Goal: Communication & Community: Answer question/provide support

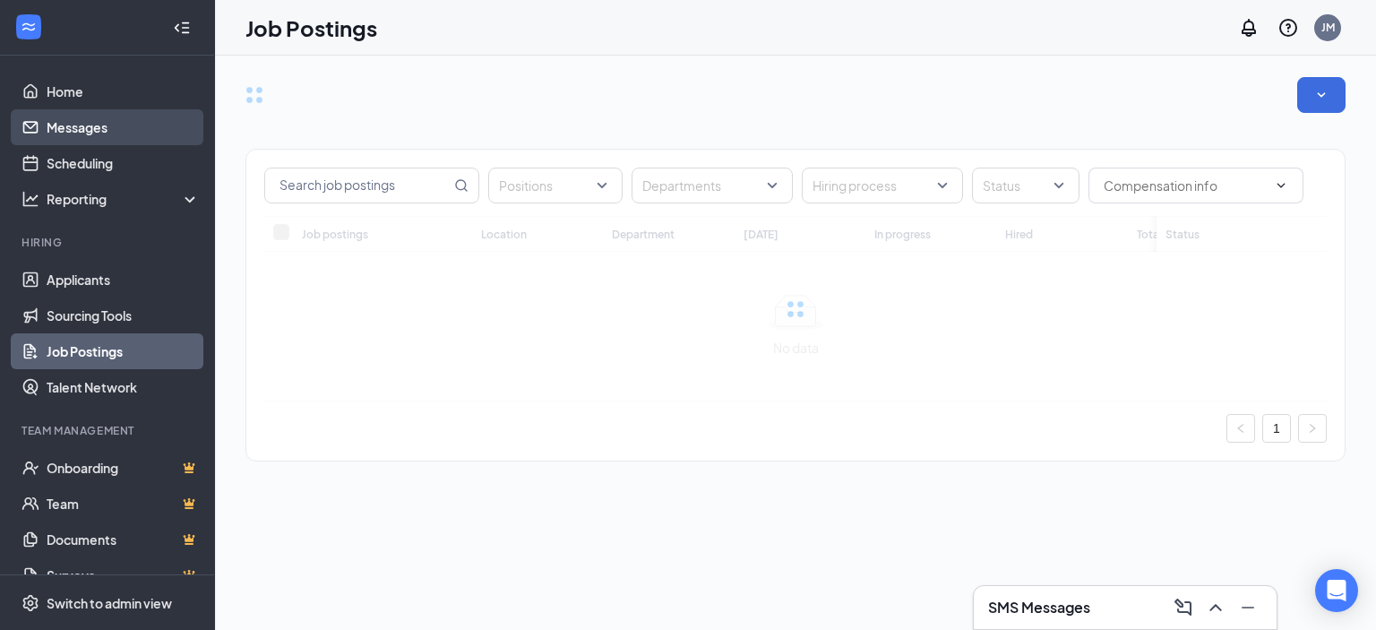
click at [63, 117] on link "Messages" at bounding box center [123, 127] width 153 height 36
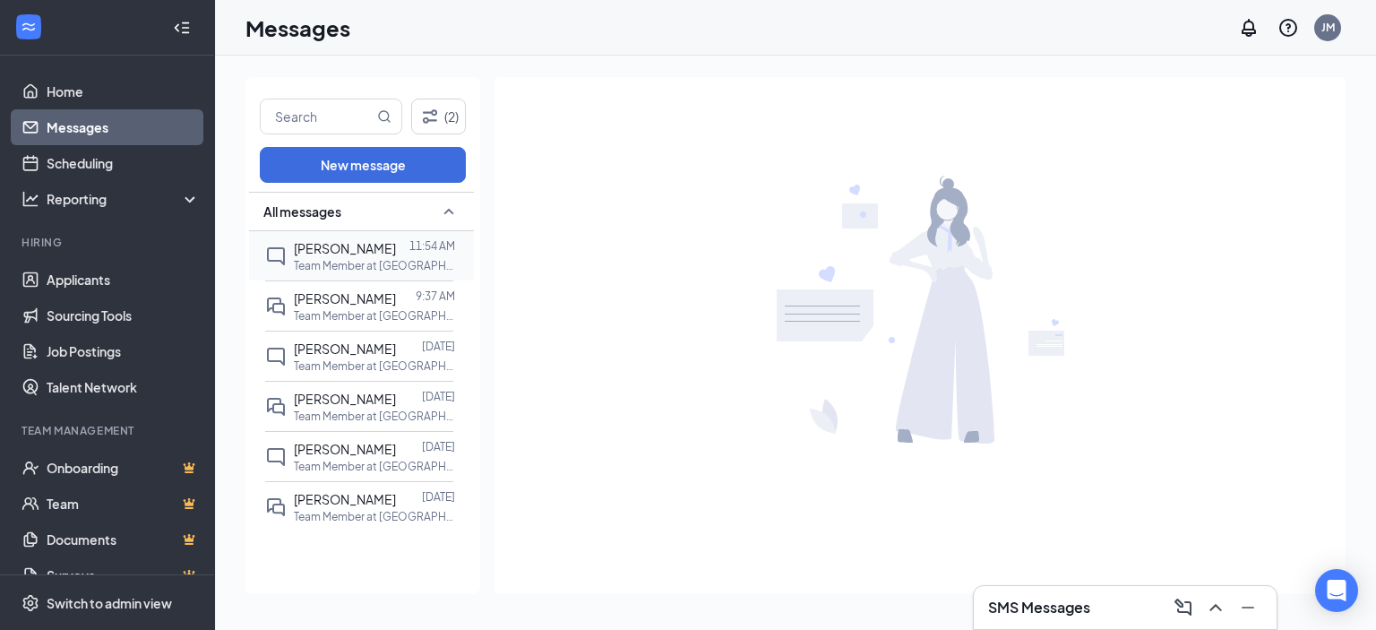
click at [355, 273] on p "Team Member at [GEOGRAPHIC_DATA]" at bounding box center [374, 265] width 161 height 15
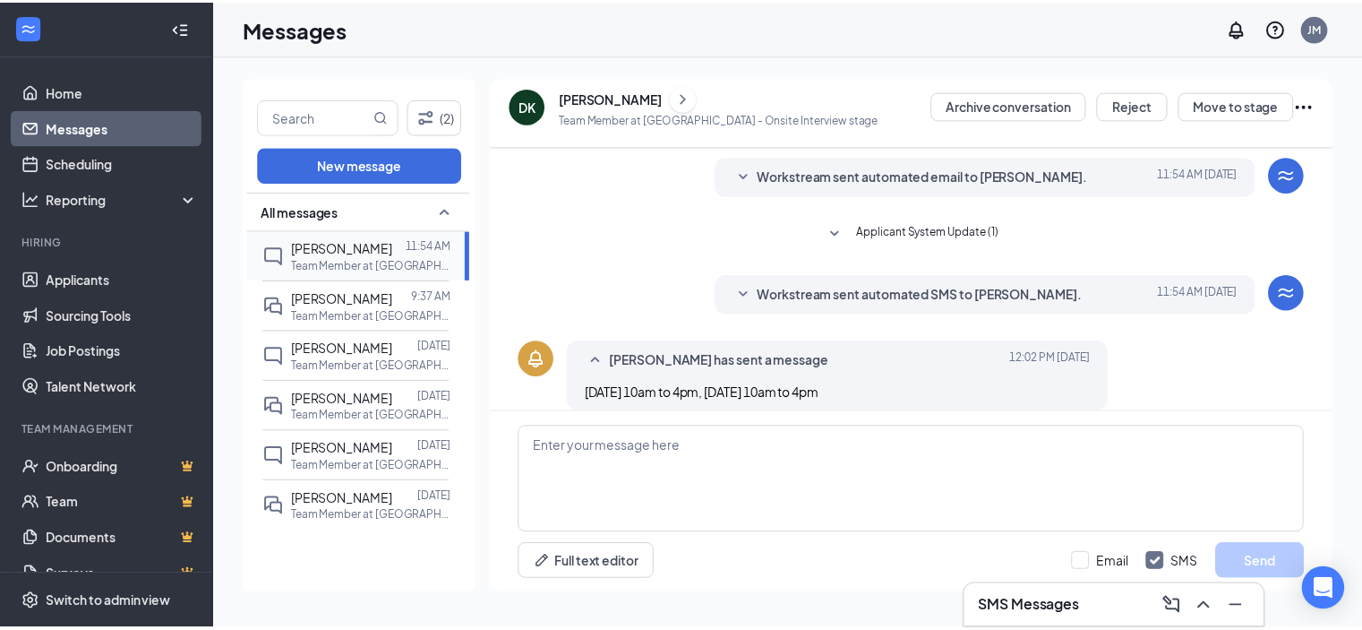
scroll to position [135, 0]
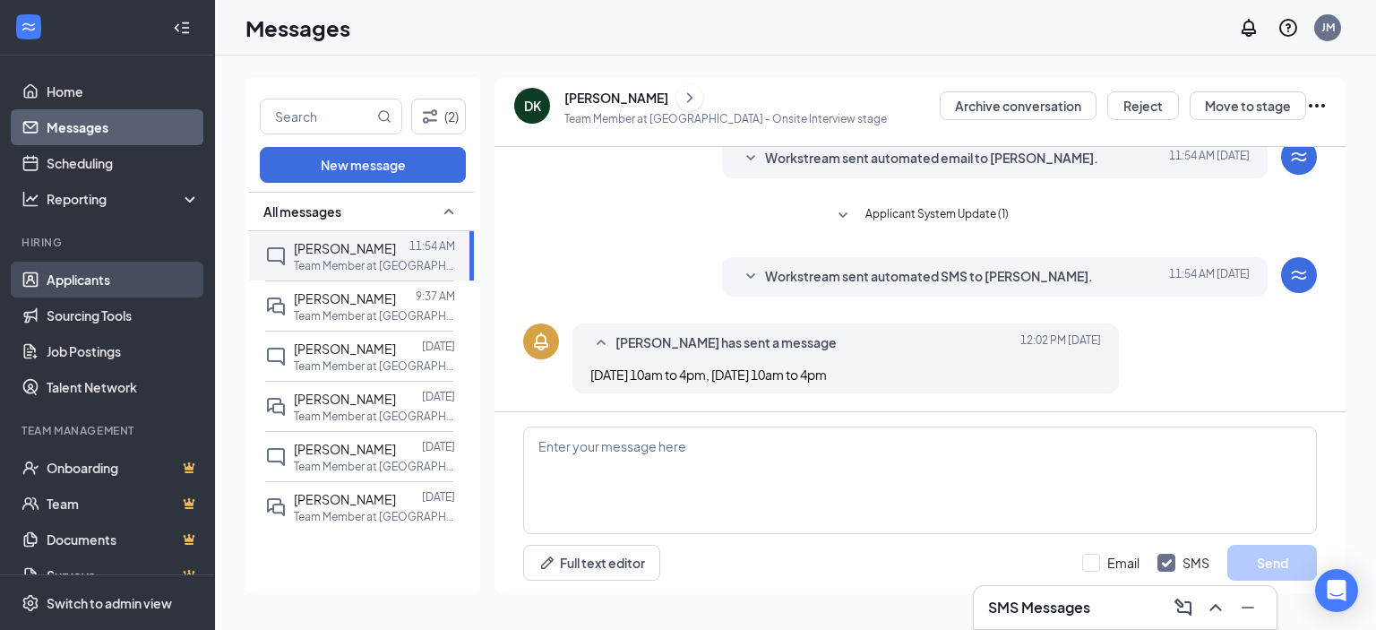
click at [57, 275] on link "Applicants" at bounding box center [123, 280] width 153 height 36
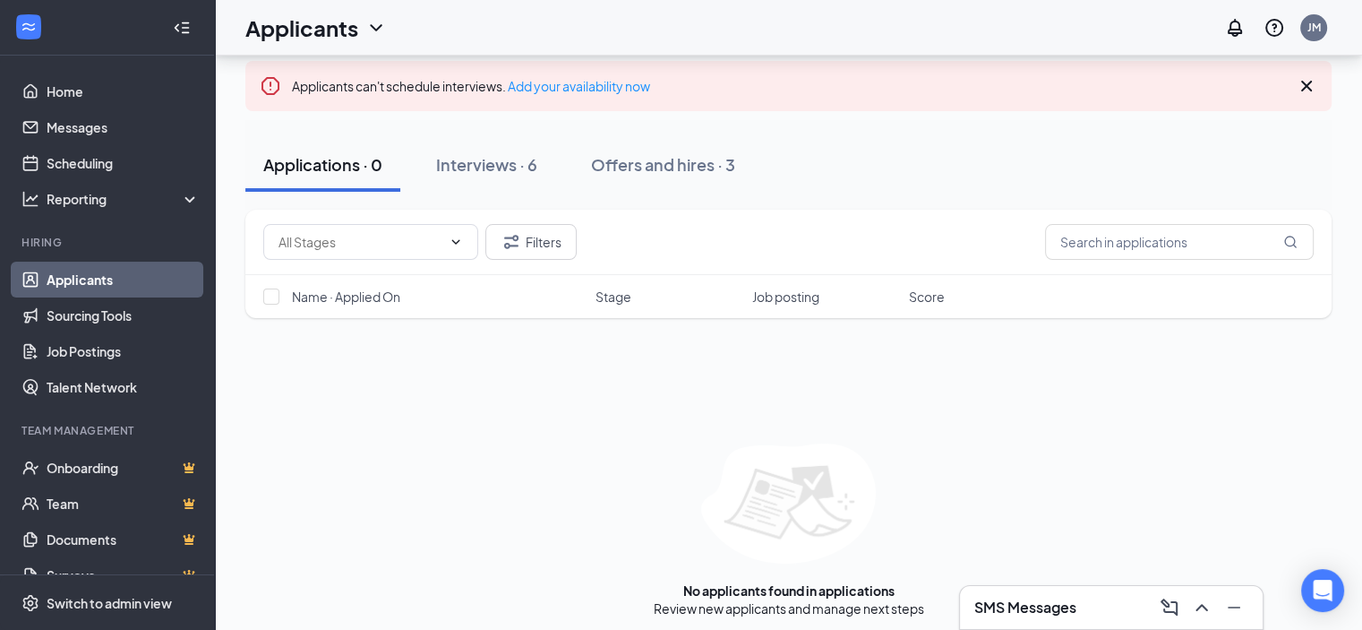
scroll to position [104, 0]
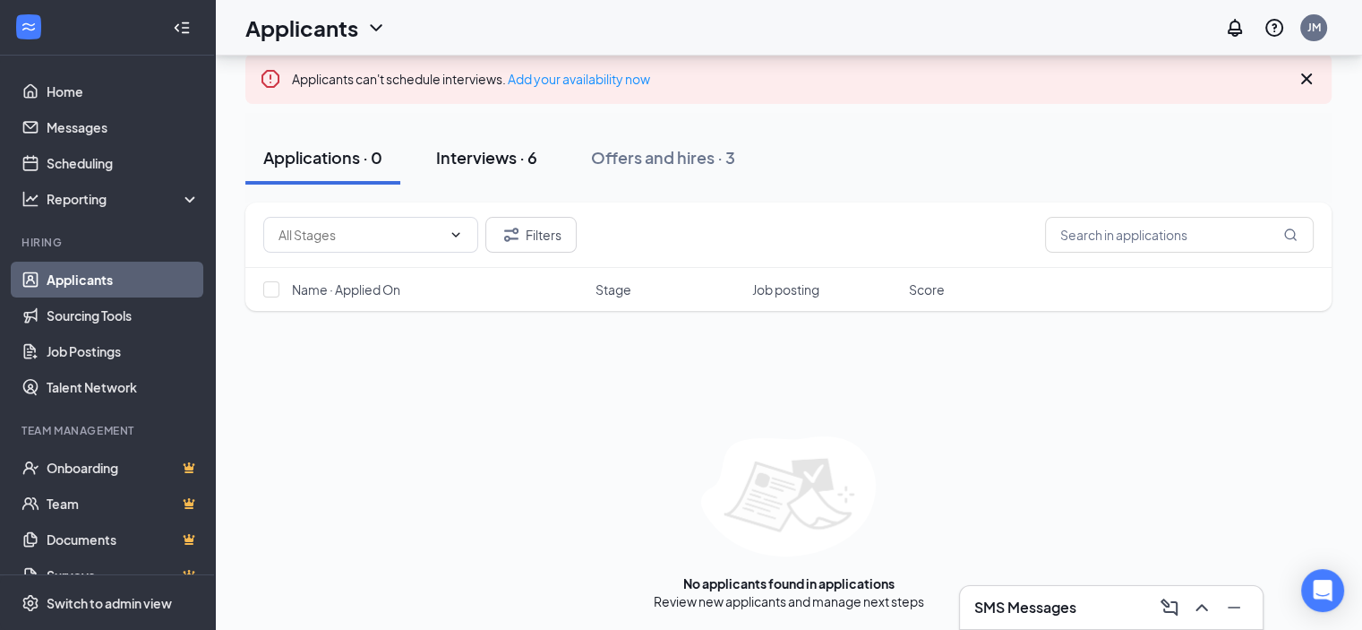
click at [508, 159] on div "Interviews · 6" at bounding box center [486, 157] width 101 height 22
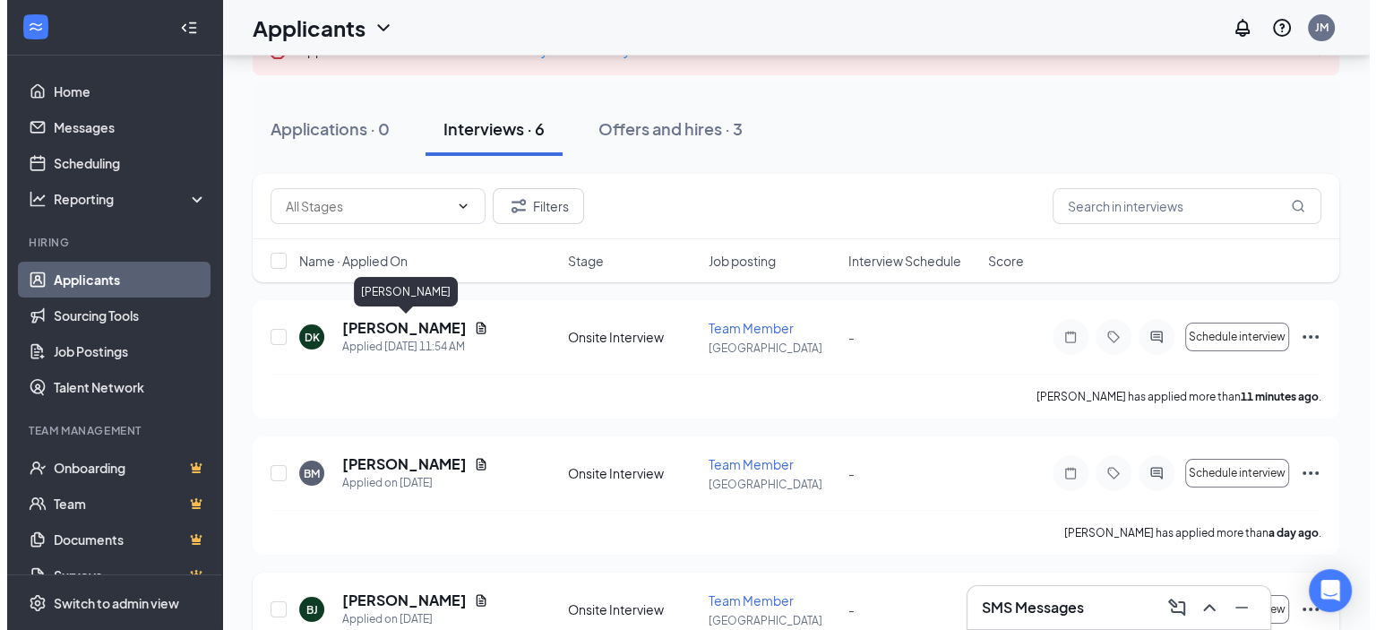
scroll to position [90, 0]
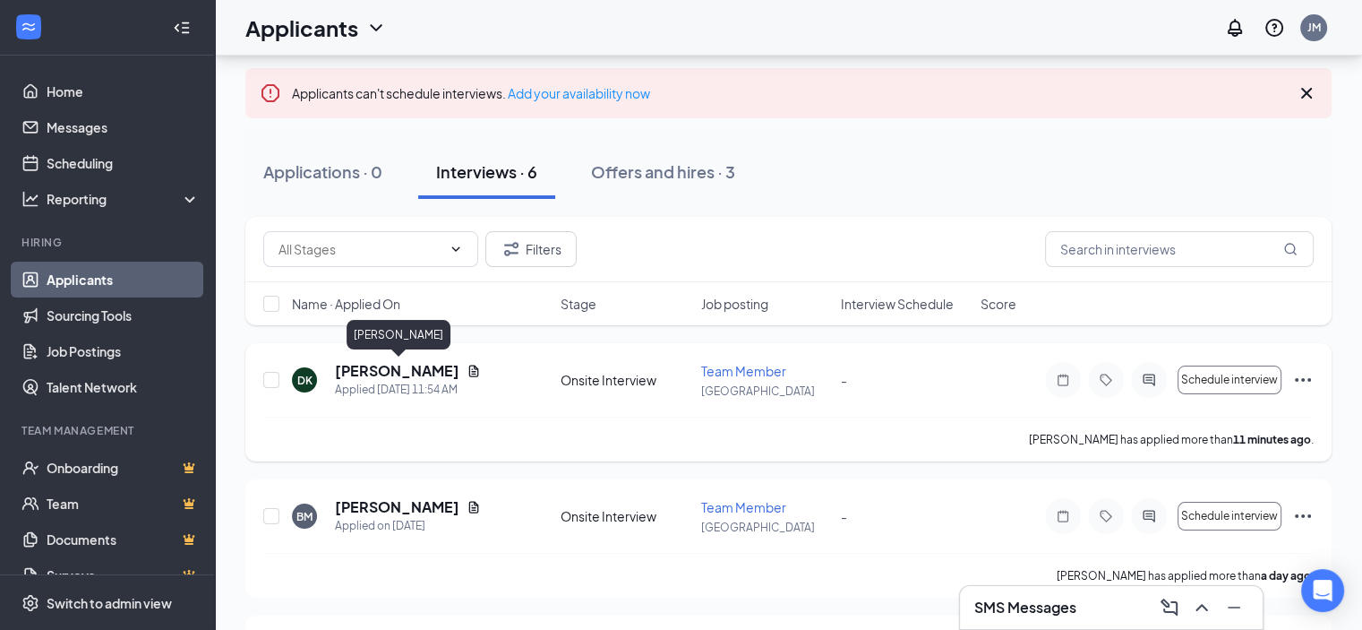
click at [385, 367] on h5 "[PERSON_NAME]" at bounding box center [397, 371] width 124 height 20
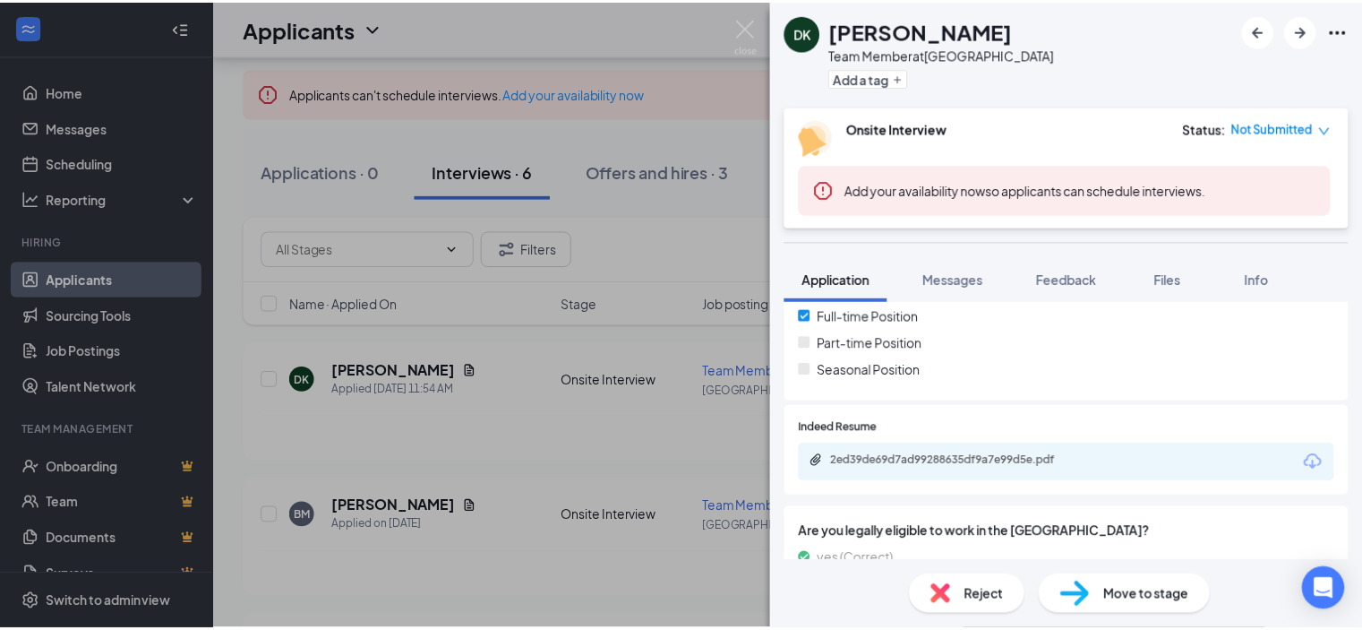
scroll to position [378, 0]
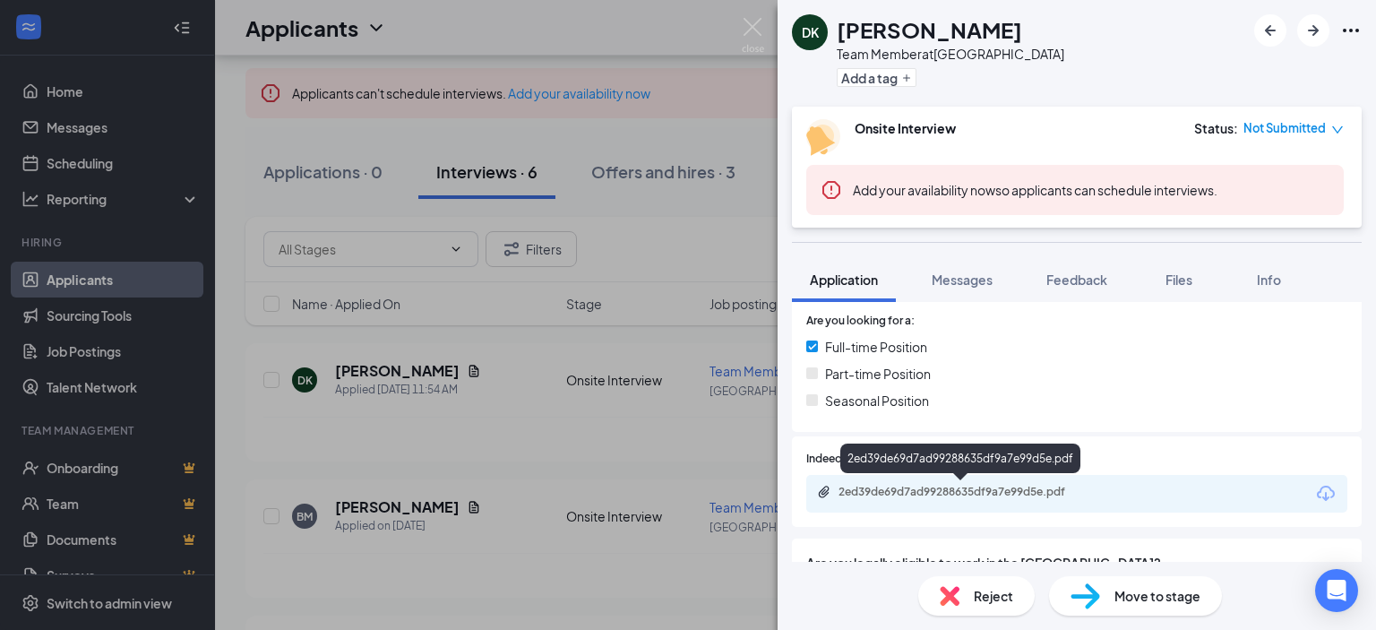
click at [920, 493] on div "2ed39de69d7ad99288635df9a7e99d5e.pdf" at bounding box center [963, 491] width 251 height 14
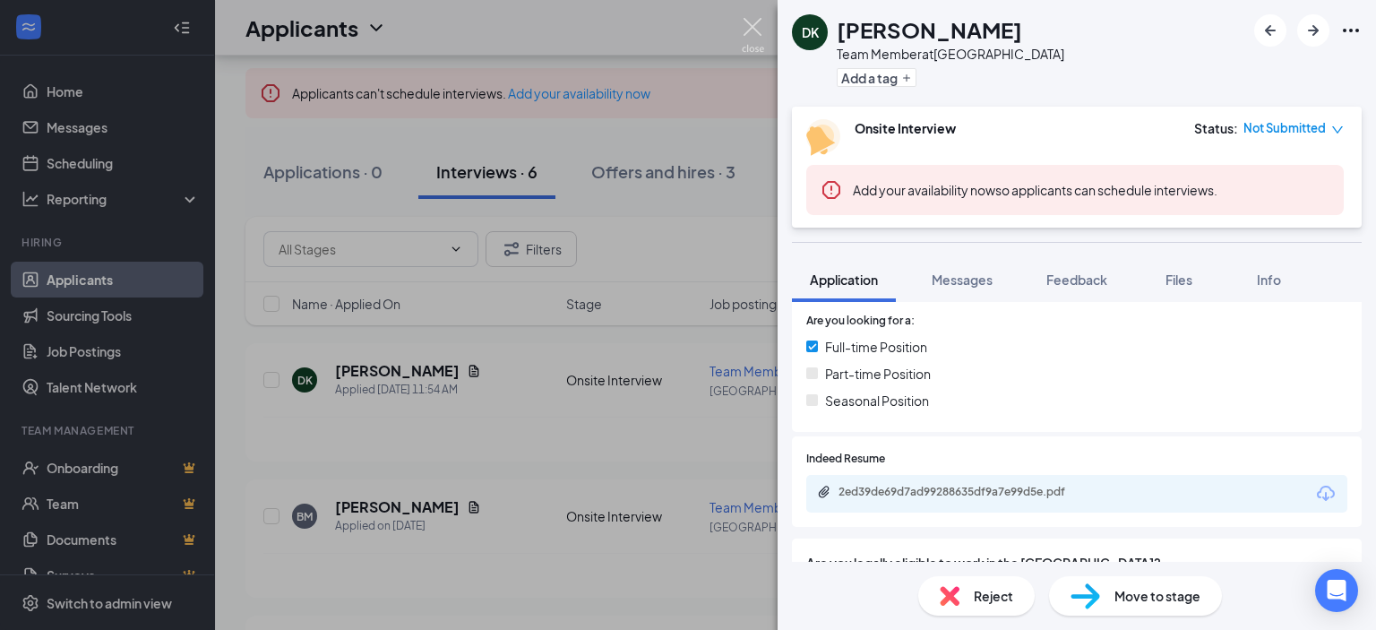
click at [752, 33] on img at bounding box center [753, 35] width 22 height 35
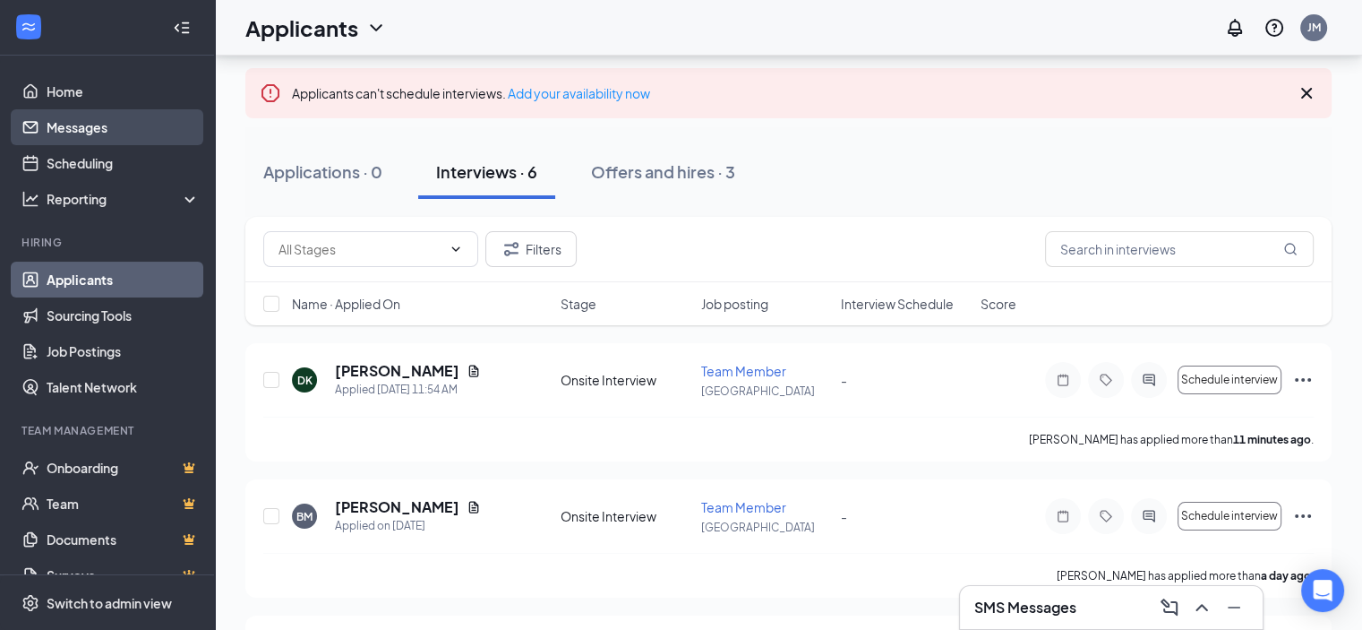
click at [95, 124] on link "Messages" at bounding box center [123, 127] width 153 height 36
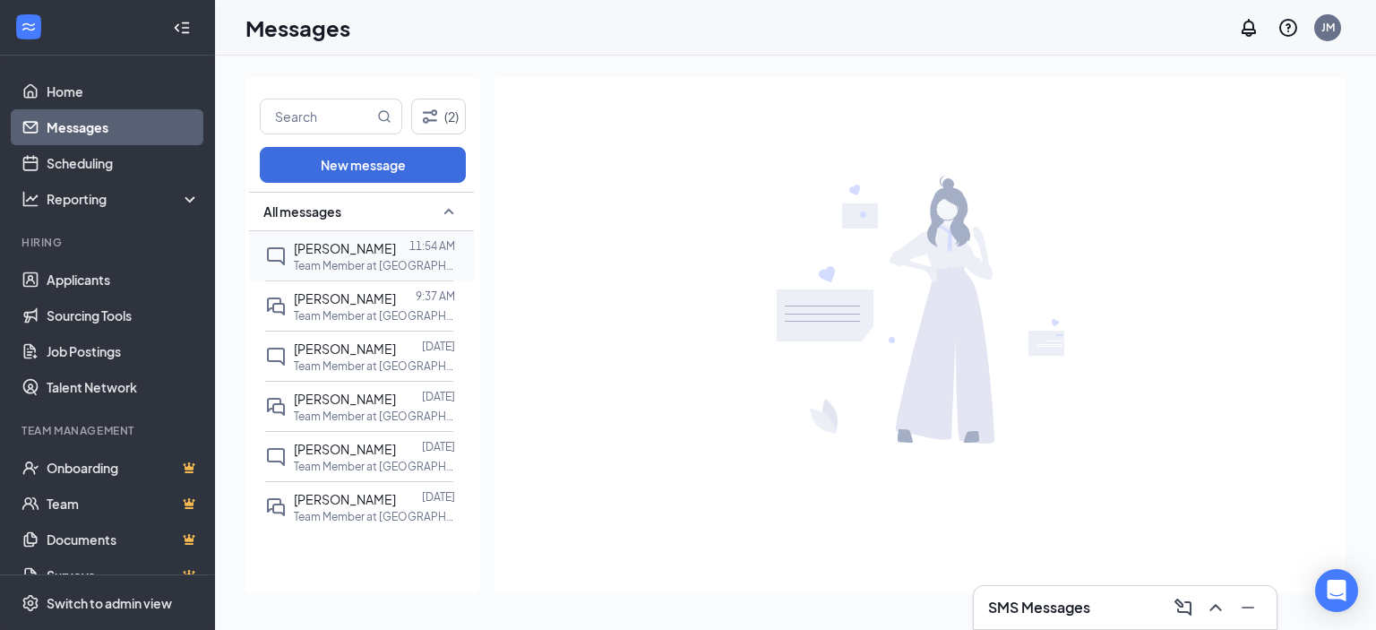
click at [305, 254] on span "[PERSON_NAME]" at bounding box center [345, 248] width 102 height 16
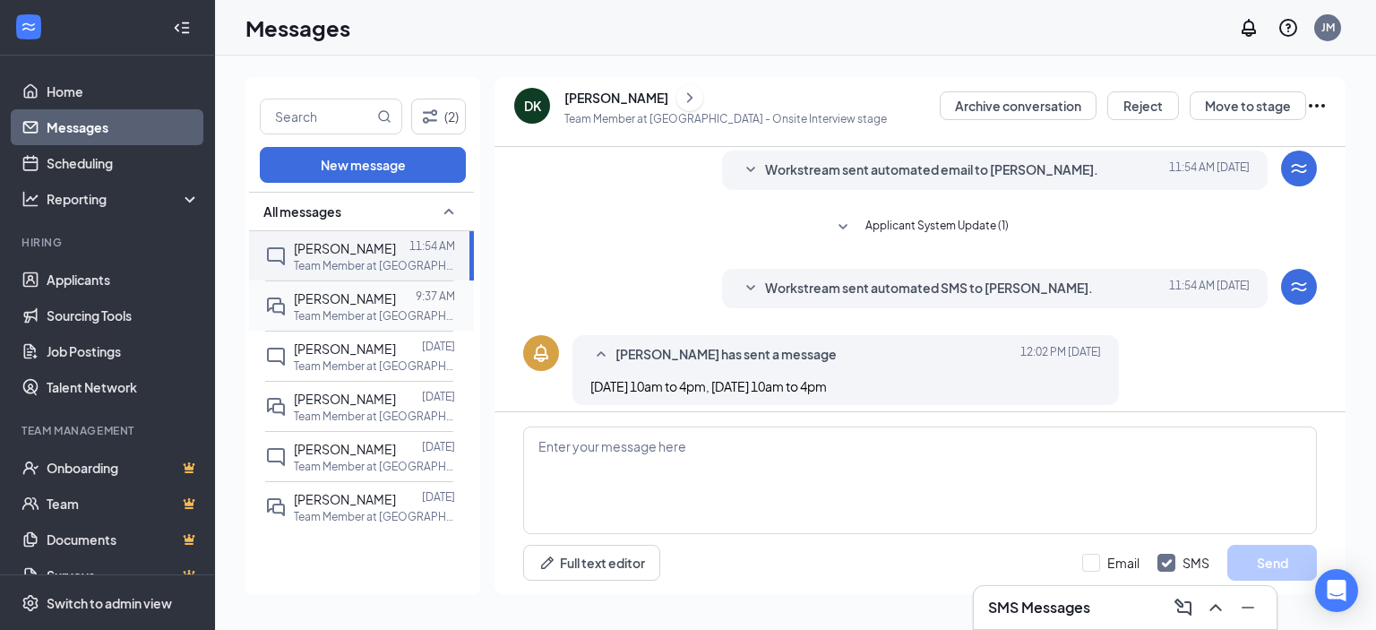
scroll to position [135, 0]
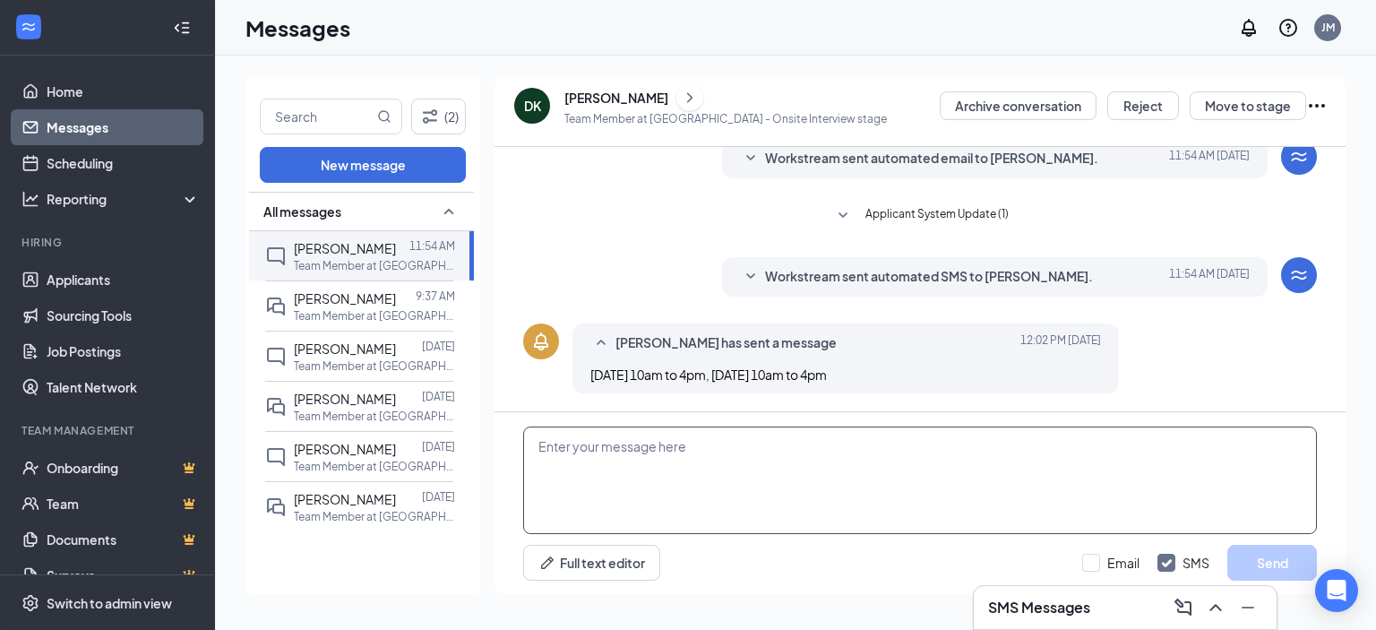
click at [604, 444] on textarea at bounding box center [919, 479] width 793 height 107
type textarea "can do a 10:15 am [DATE] for a interview"
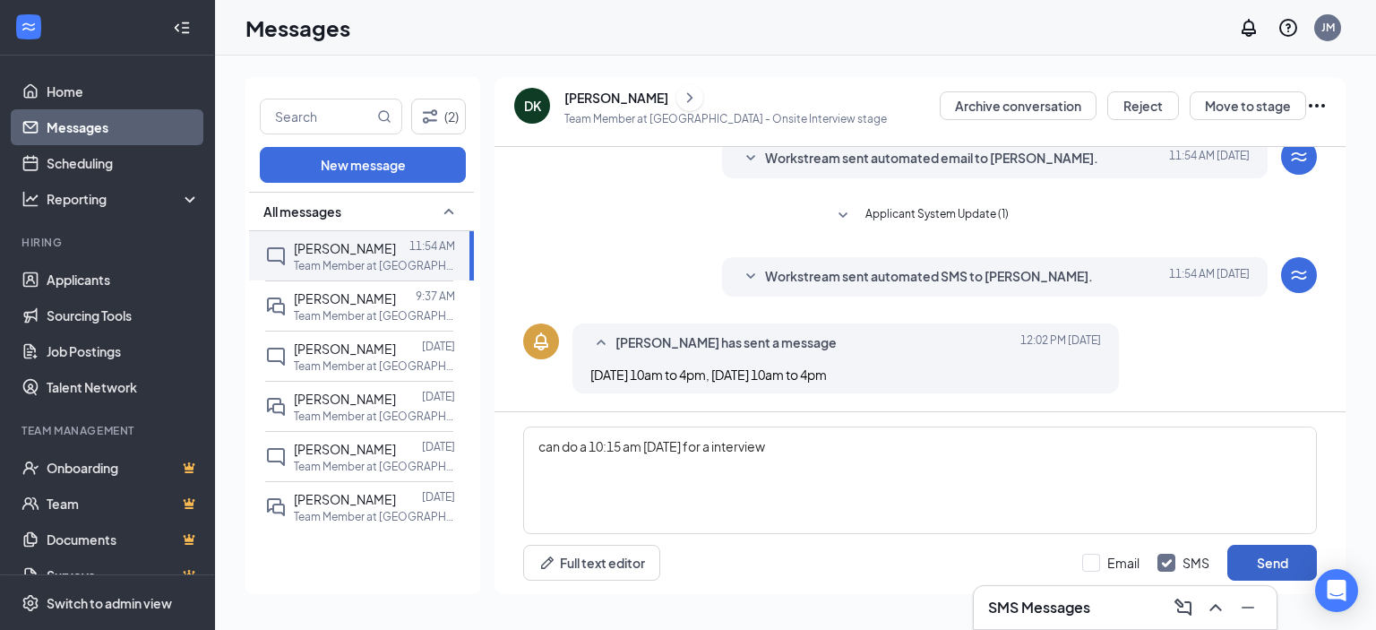
click at [1286, 564] on button "Send" at bounding box center [1272, 562] width 90 height 36
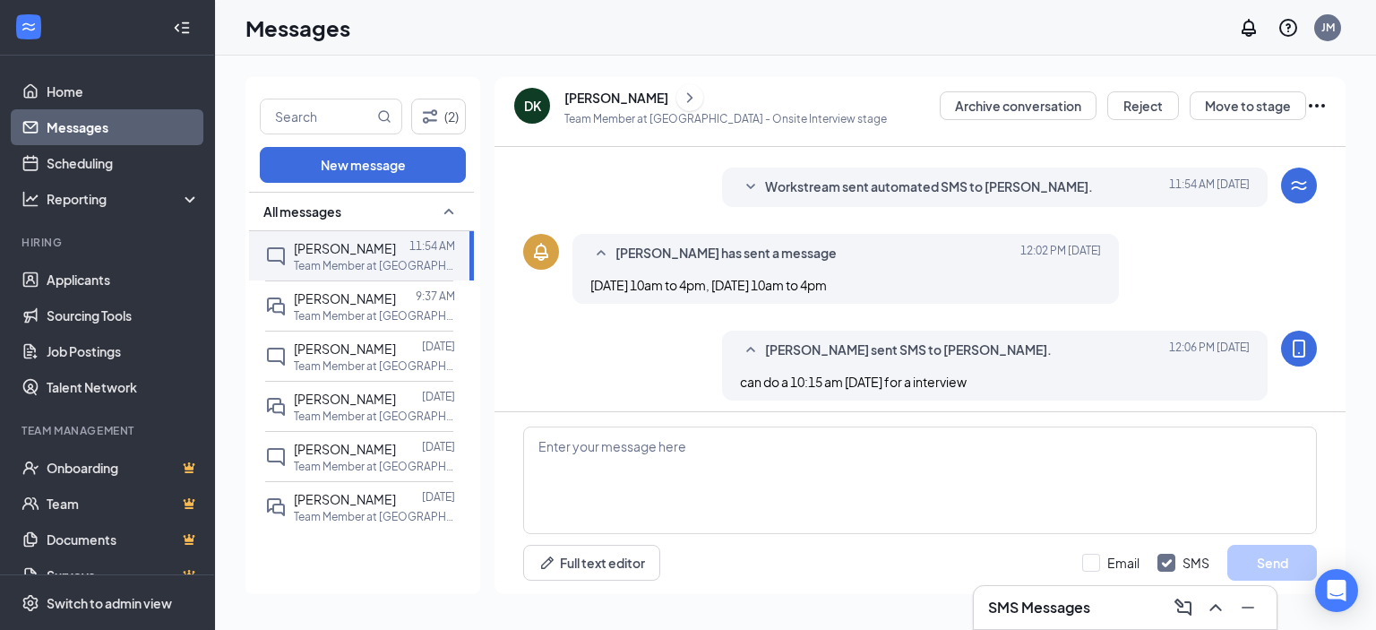
scroll to position [232, 0]
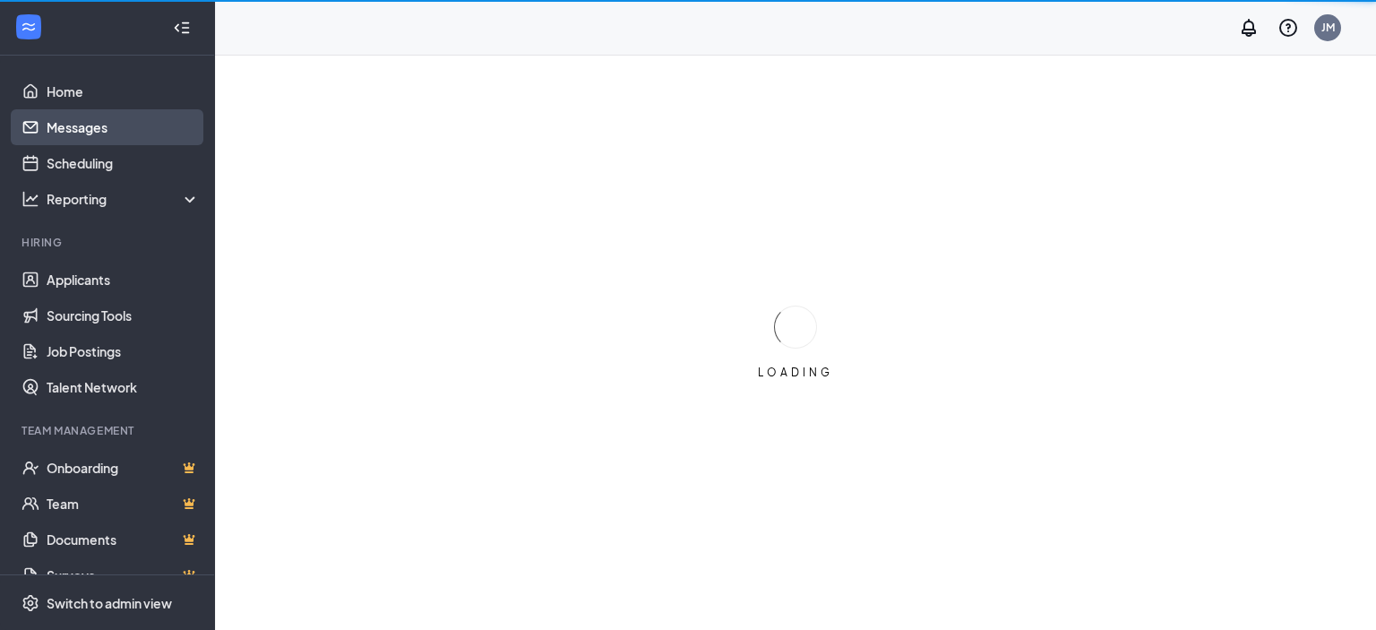
click at [65, 128] on link "Messages" at bounding box center [123, 127] width 153 height 36
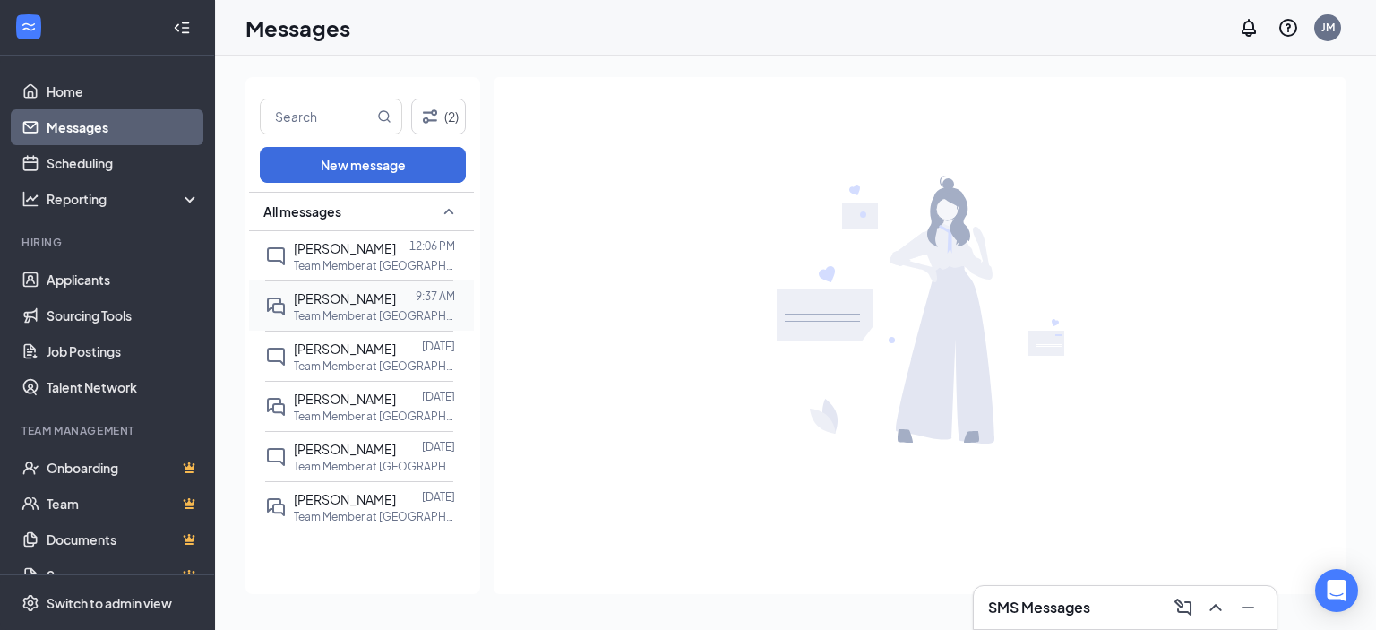
click at [337, 323] on p "Team Member at [GEOGRAPHIC_DATA]" at bounding box center [374, 315] width 161 height 15
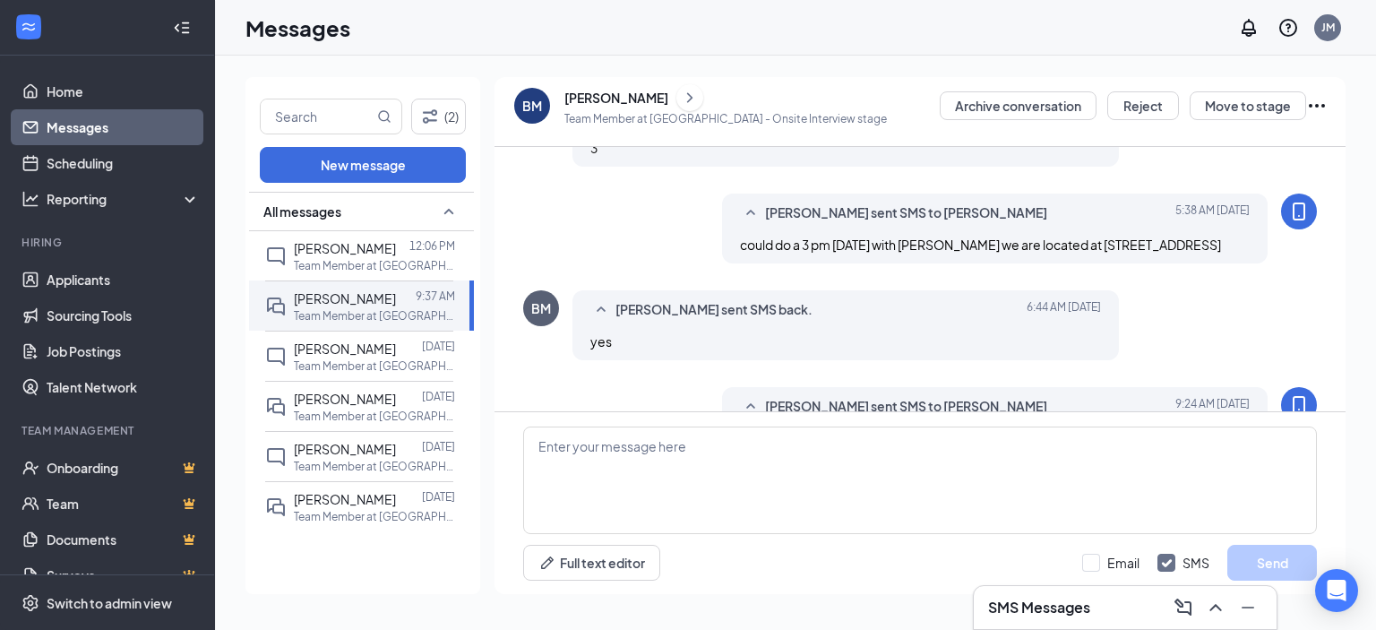
scroll to position [405, 0]
